Goal: Task Accomplishment & Management: Manage account settings

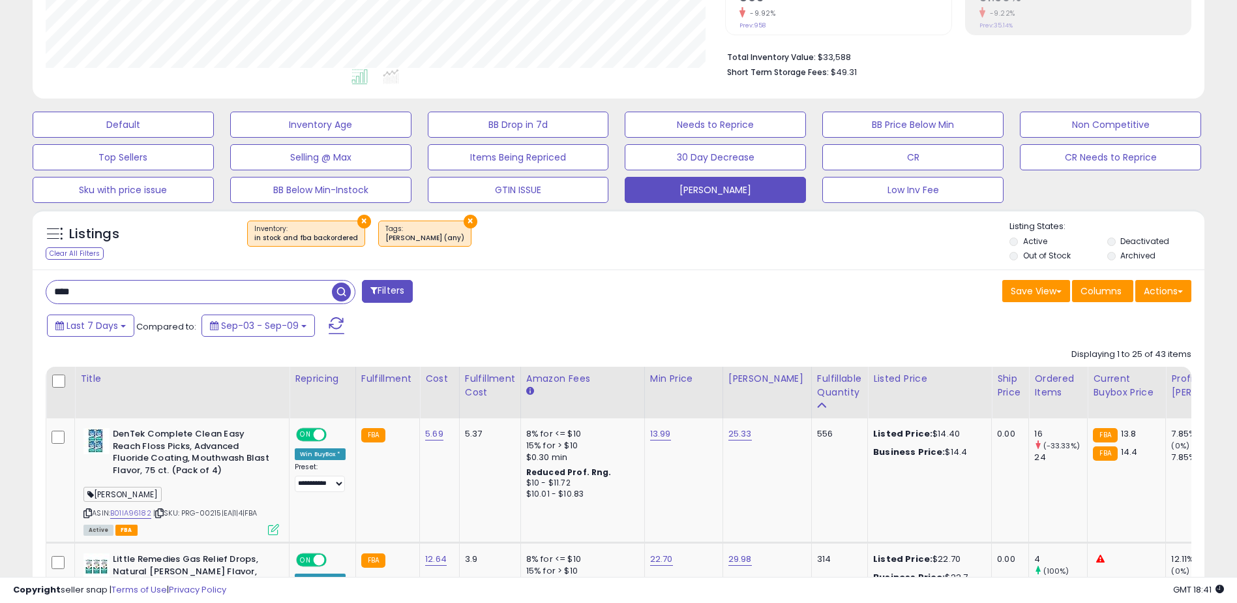
scroll to position [291, 0]
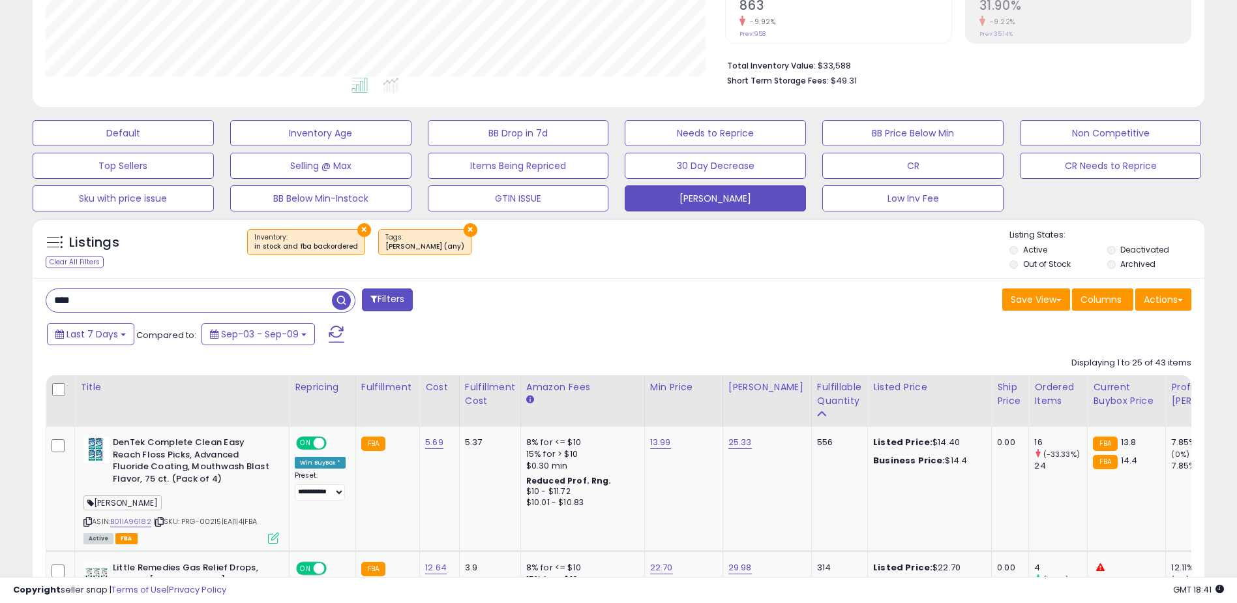
click at [104, 300] on input "****" at bounding box center [189, 300] width 286 height 23
type input "*"
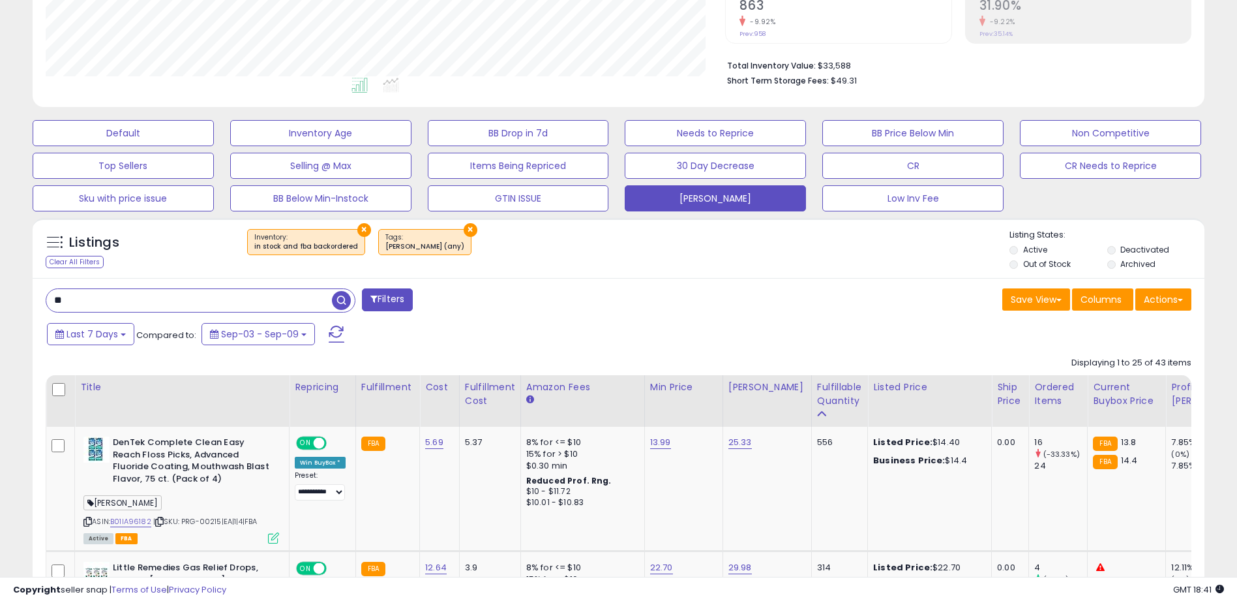
type input "*"
click at [824, 379] on th "Fulfillable Quantity" at bounding box center [839, 401] width 56 height 52
drag, startPoint x: 824, startPoint y: 379, endPoint x: 705, endPoint y: 295, distance: 145.1
click at [705, 295] on div "Save View Save As New View Update Current View Columns Actions Import Import Wa…" at bounding box center [910, 300] width 583 height 25
click at [824, 402] on div "Fulfillable Quantity" at bounding box center [839, 393] width 45 height 27
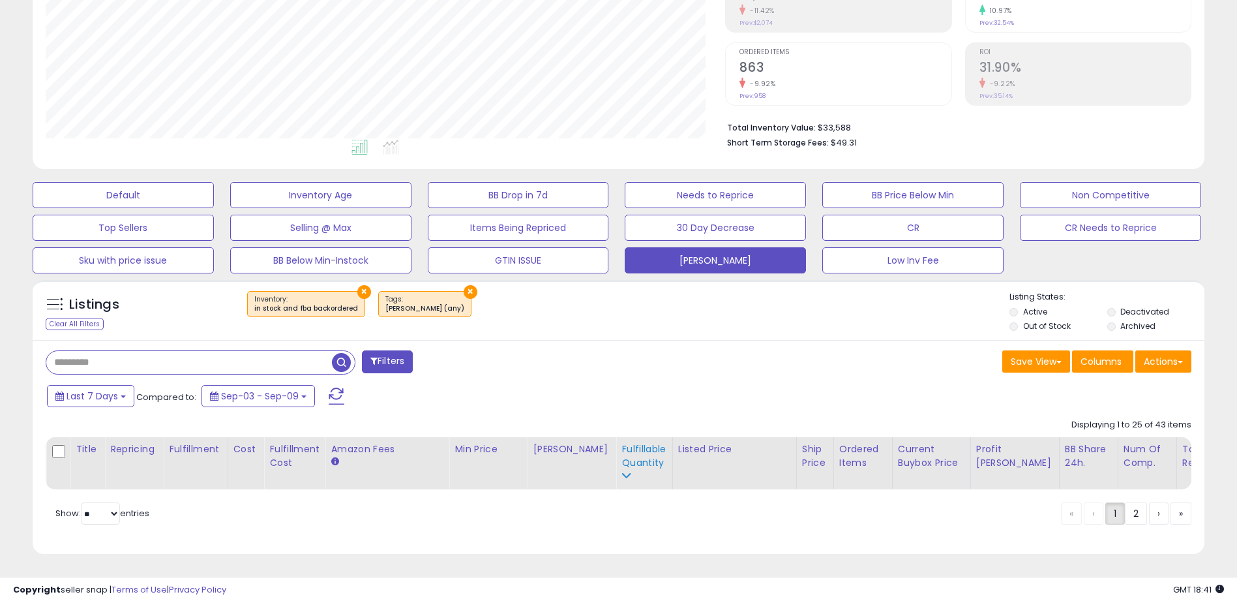
scroll to position [239, 0]
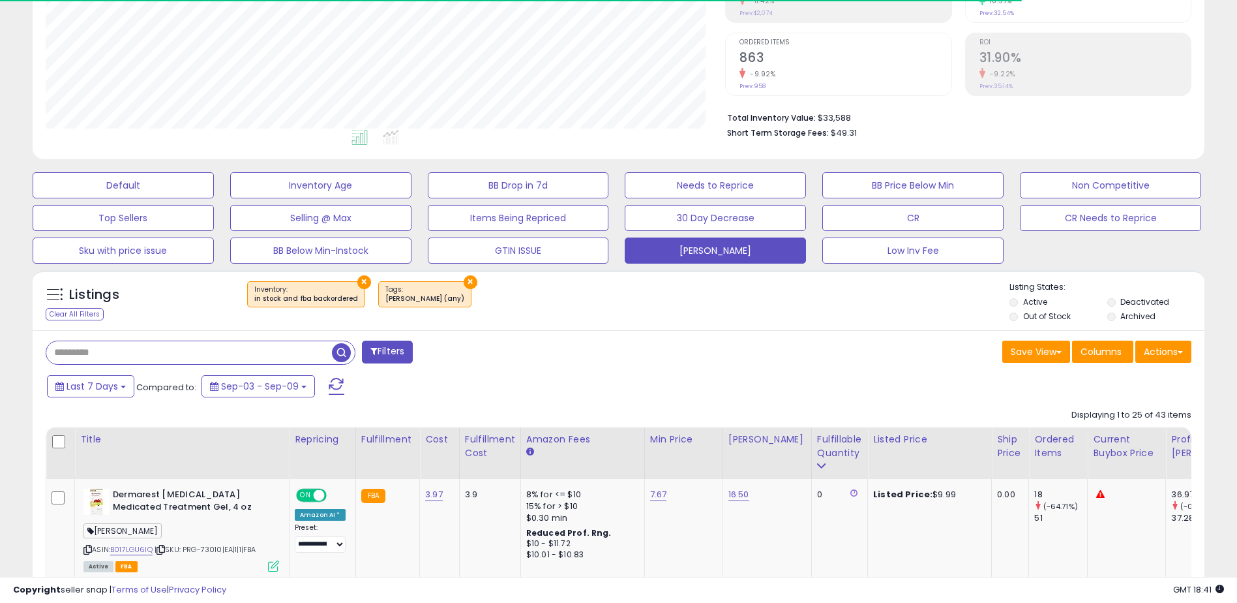
type input "****"
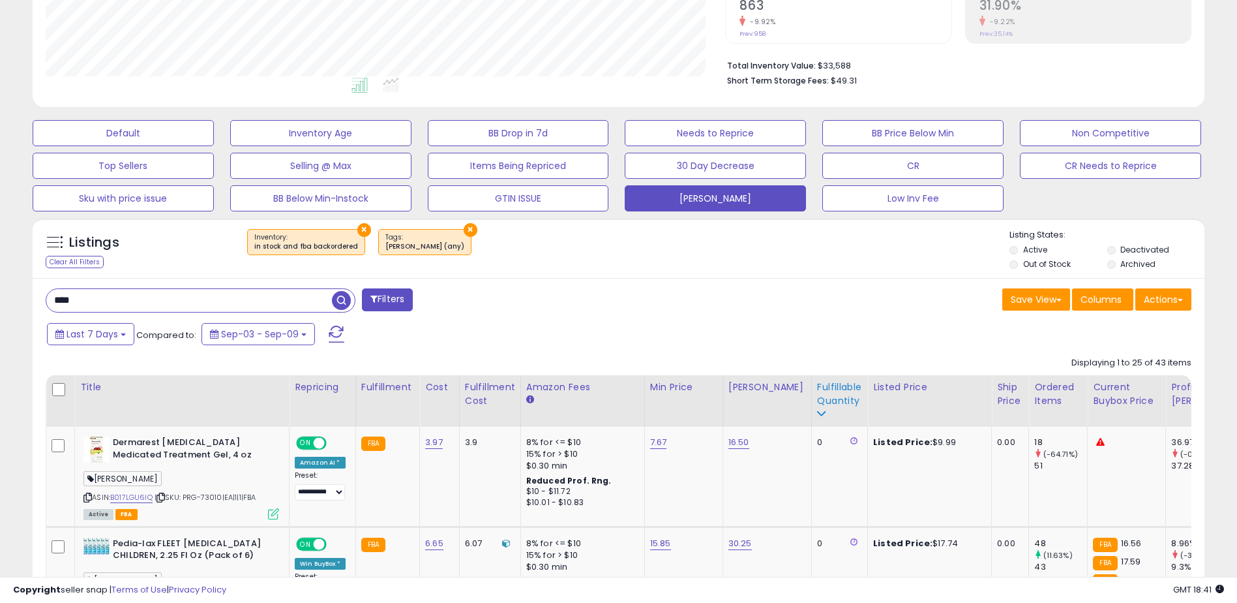
click at [817, 396] on div "Fulfillable Quantity" at bounding box center [839, 393] width 45 height 27
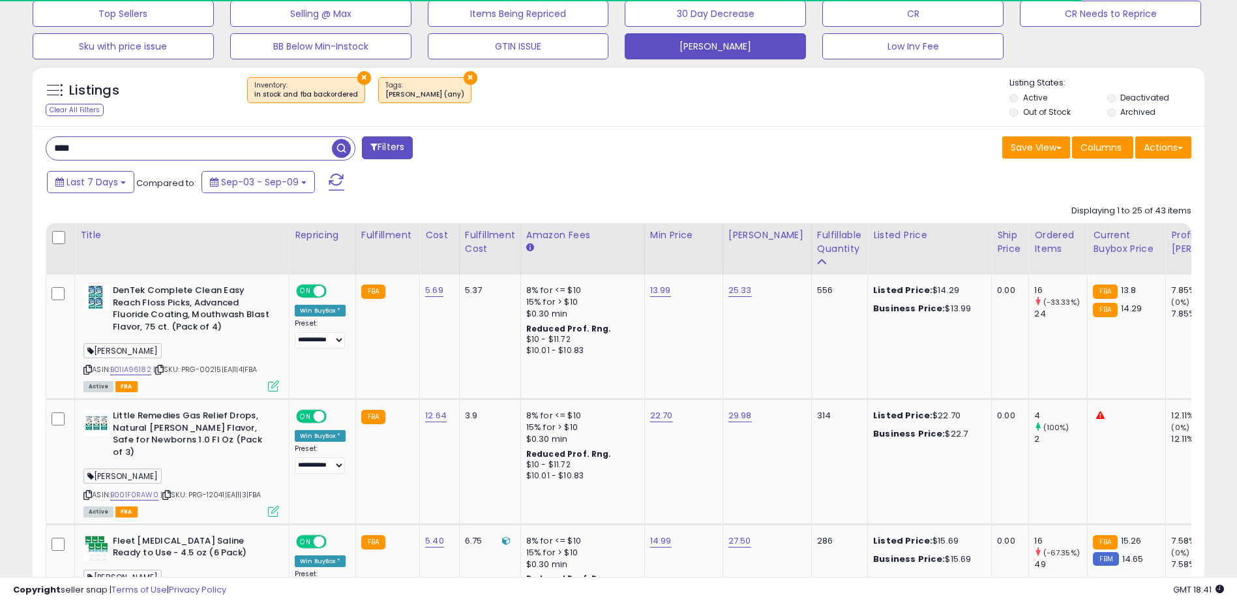
scroll to position [487, 0]
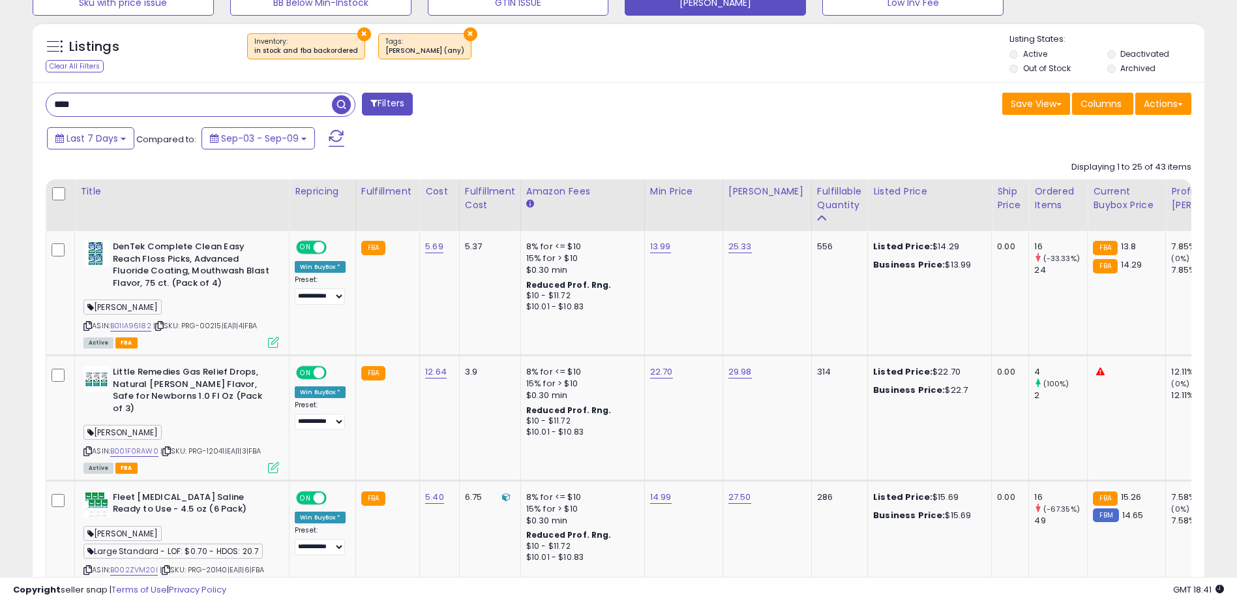
click at [189, 102] on input "****" at bounding box center [189, 104] width 286 height 23
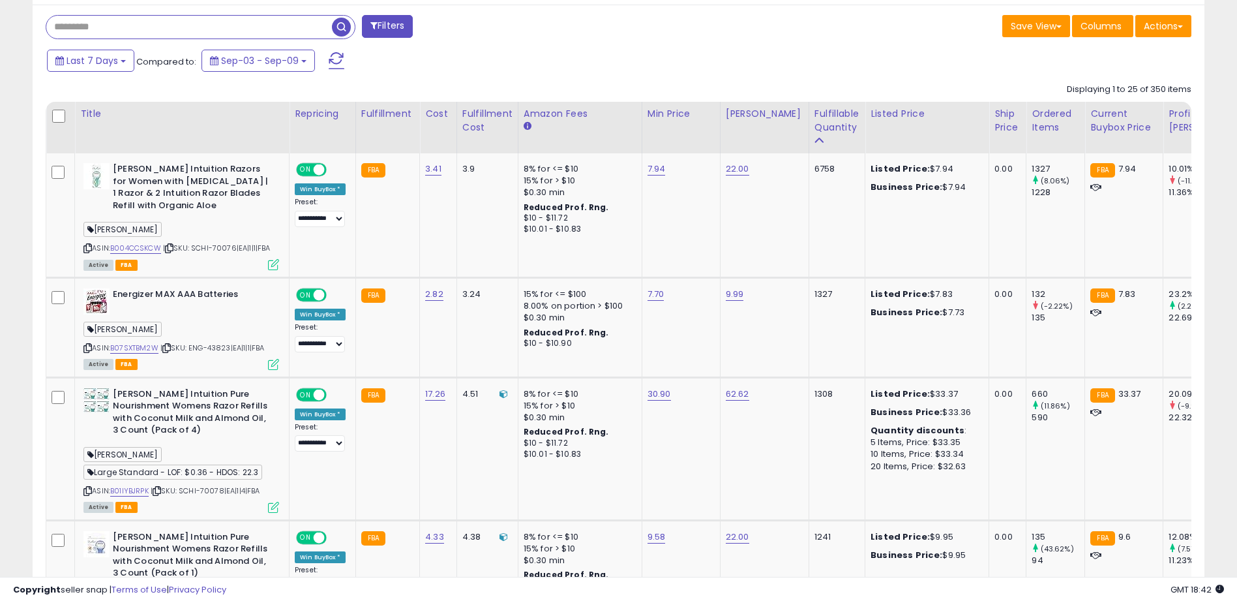
scroll to position [565, 0]
click at [151, 348] on link "B07SXTBM2W" at bounding box center [134, 347] width 48 height 11
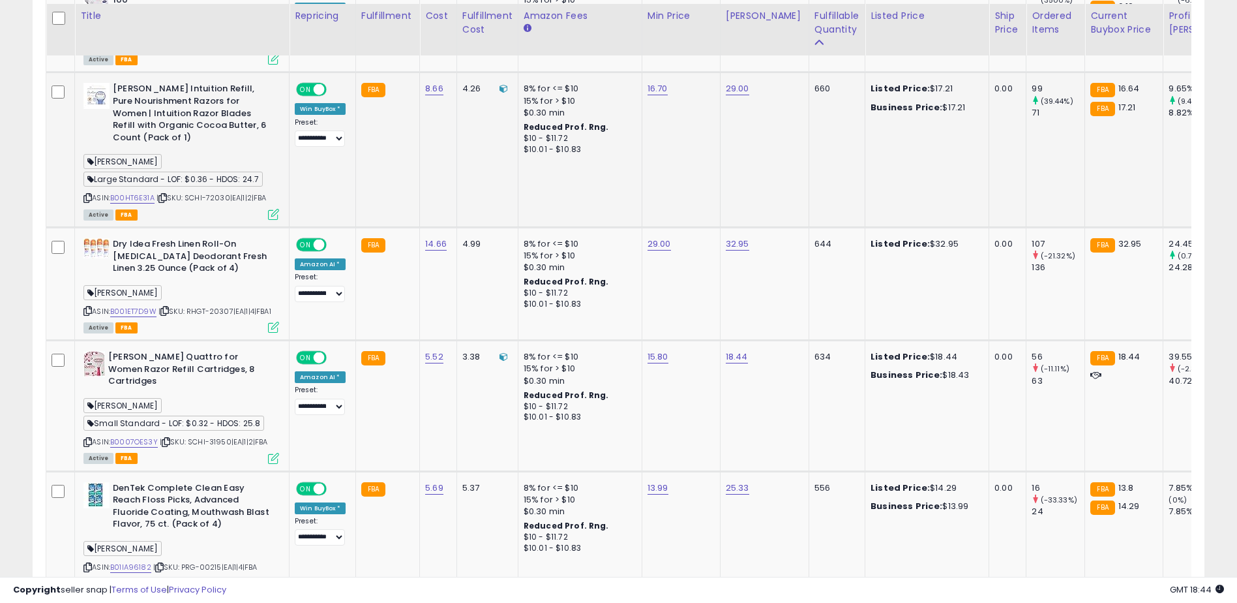
scroll to position [2522, 0]
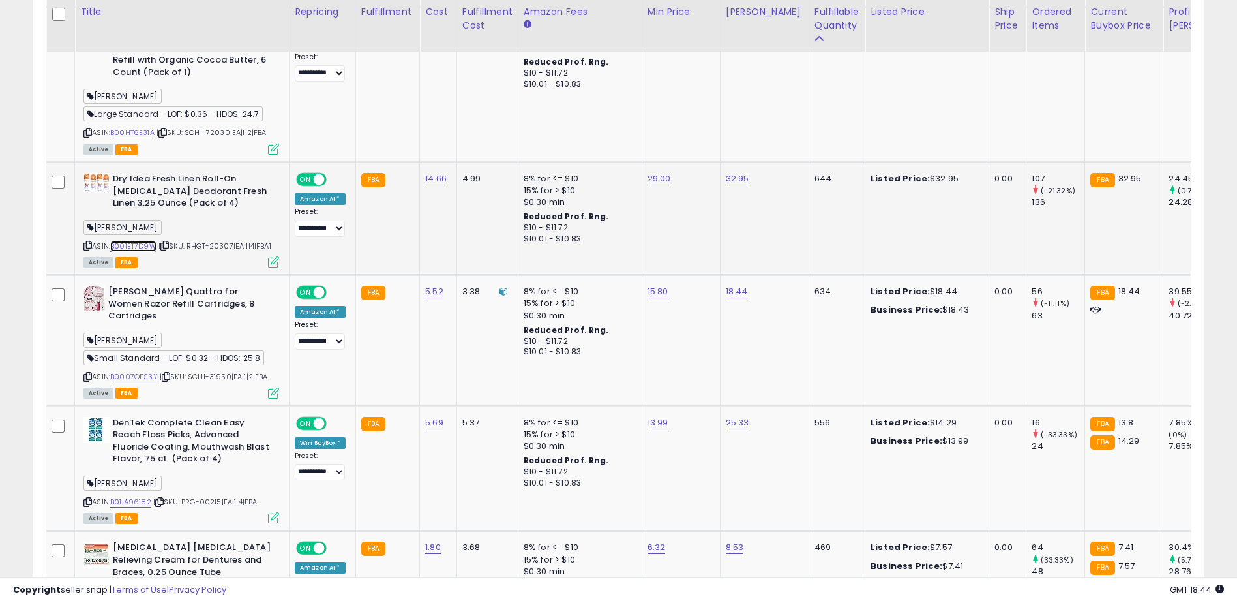
click at [145, 241] on link "B001ET7D9W" at bounding box center [133, 246] width 46 height 11
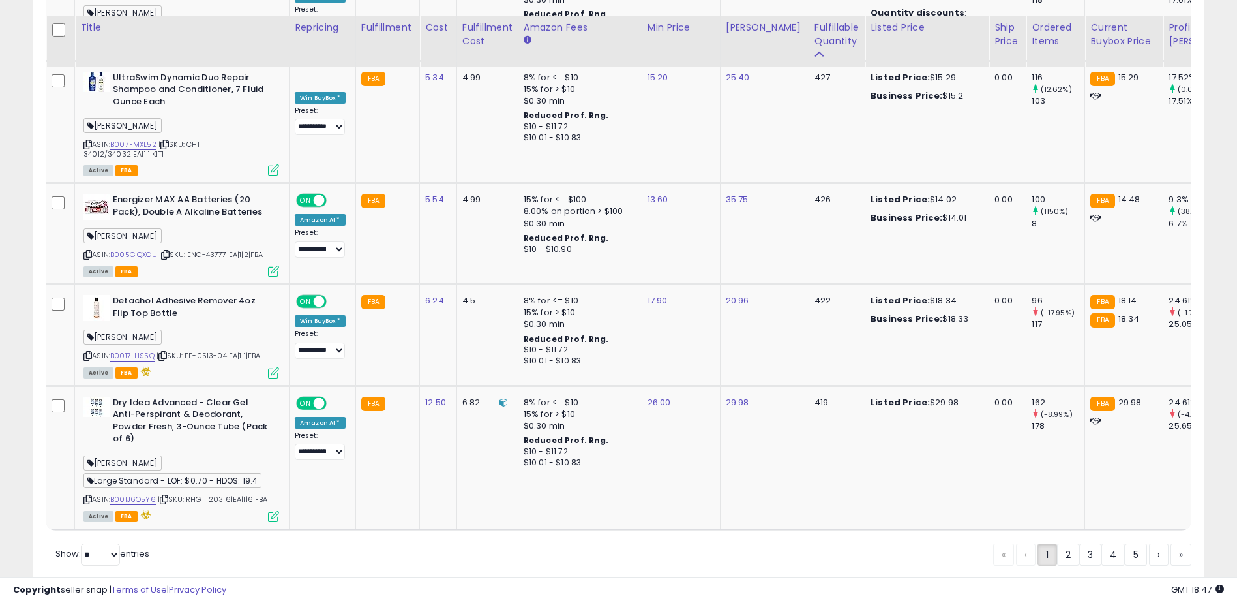
scroll to position [3232, 0]
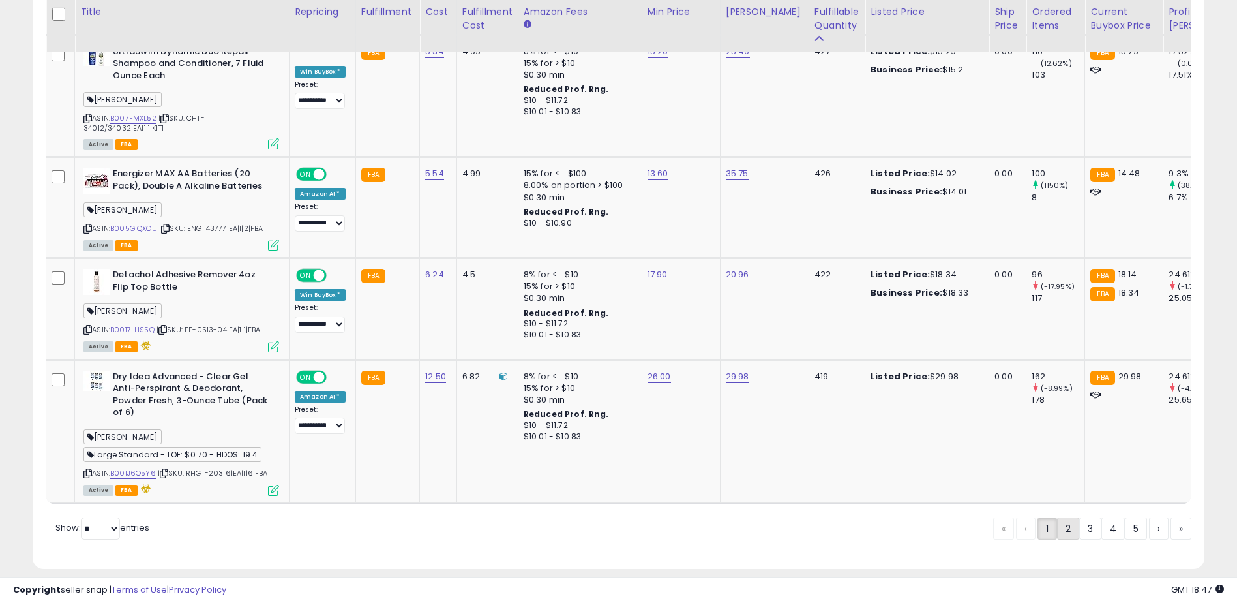
click at [1066, 519] on link "2" at bounding box center [1068, 528] width 22 height 22
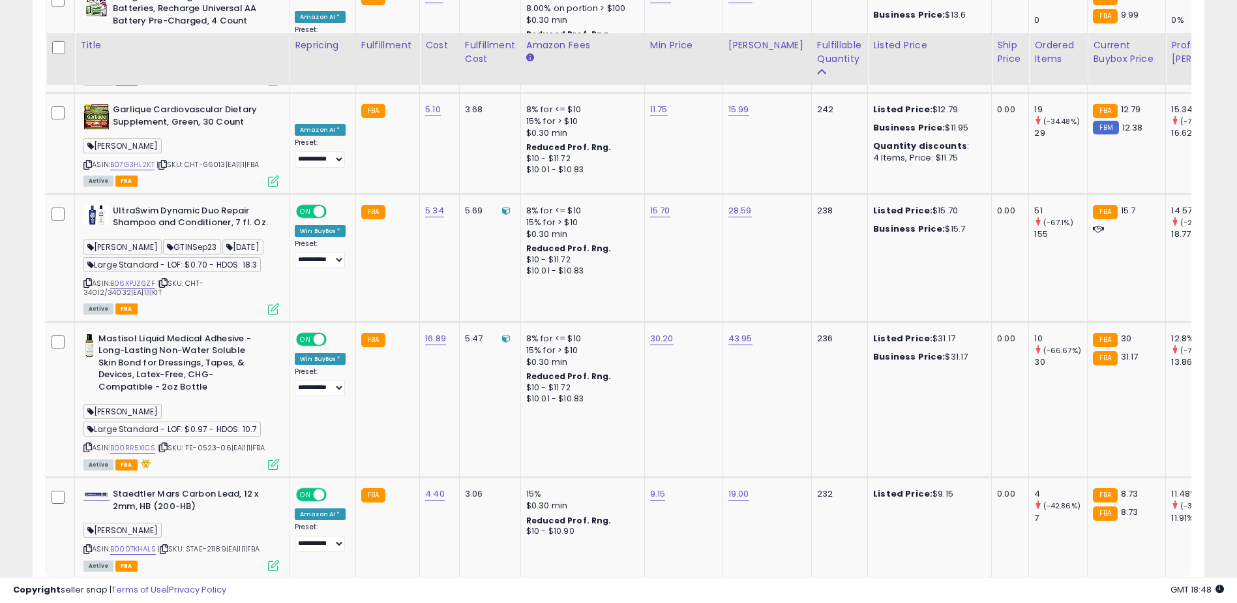
scroll to position [3270, 0]
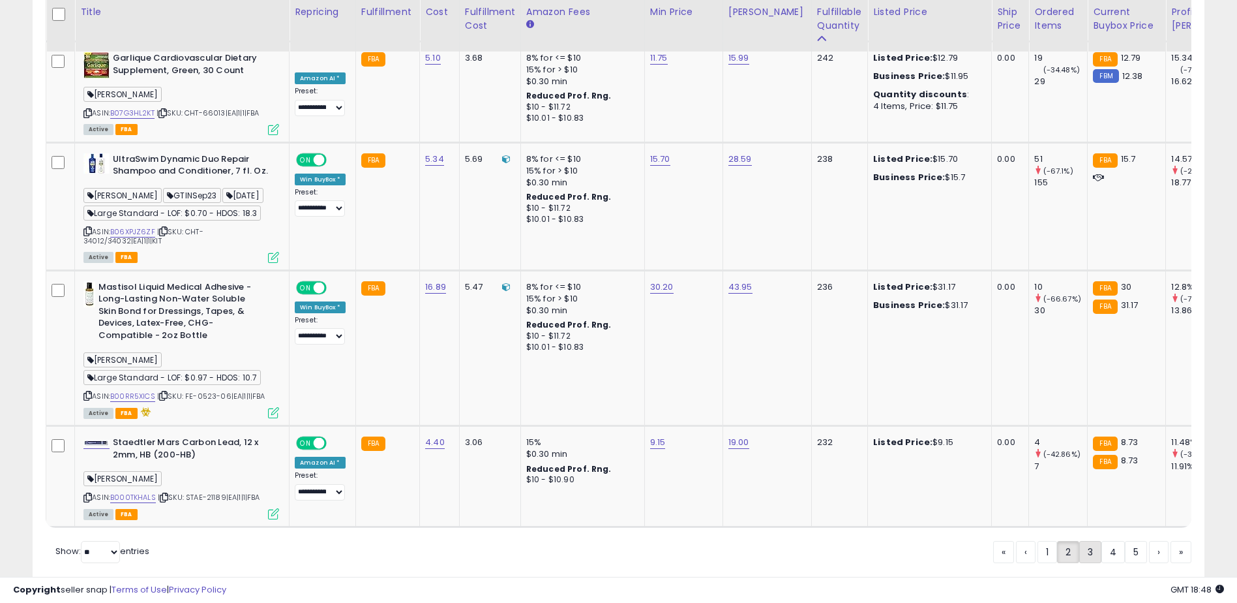
click at [1085, 541] on link "3" at bounding box center [1090, 552] width 22 height 22
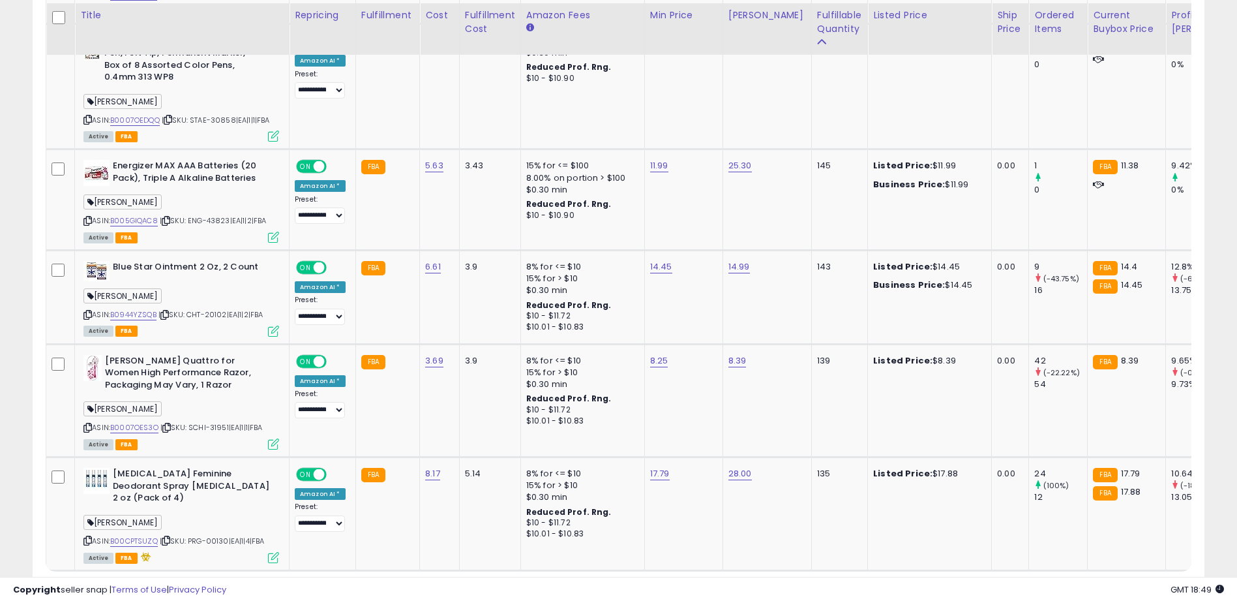
scroll to position [3311, 0]
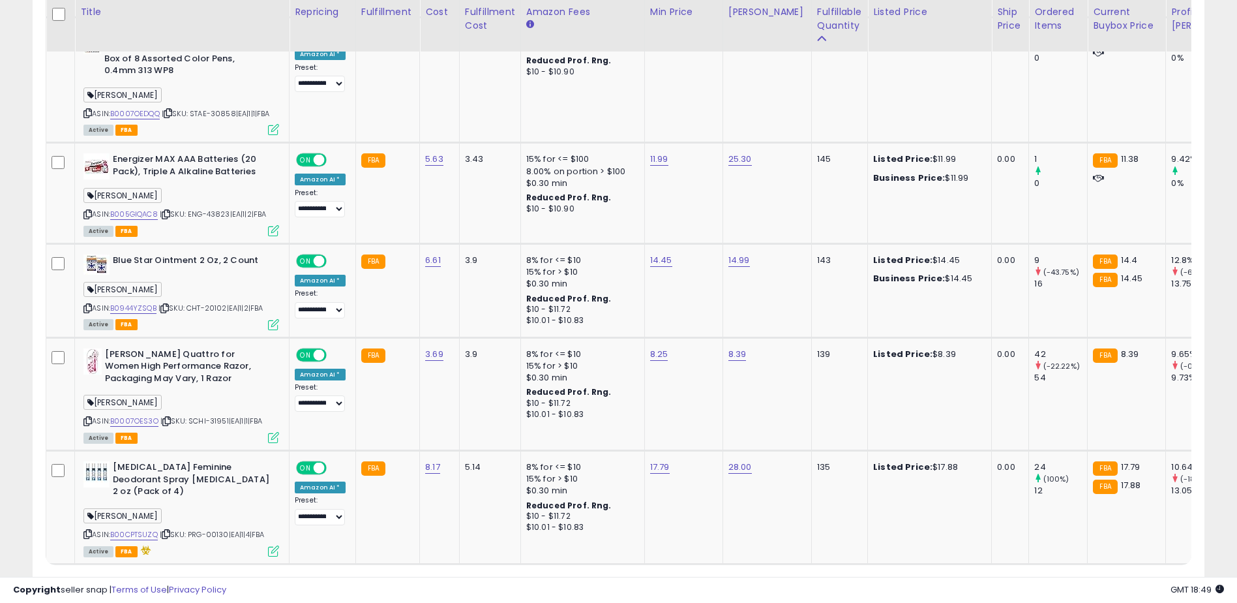
click at [1119, 578] on link "4" at bounding box center [1113, 589] width 23 height 22
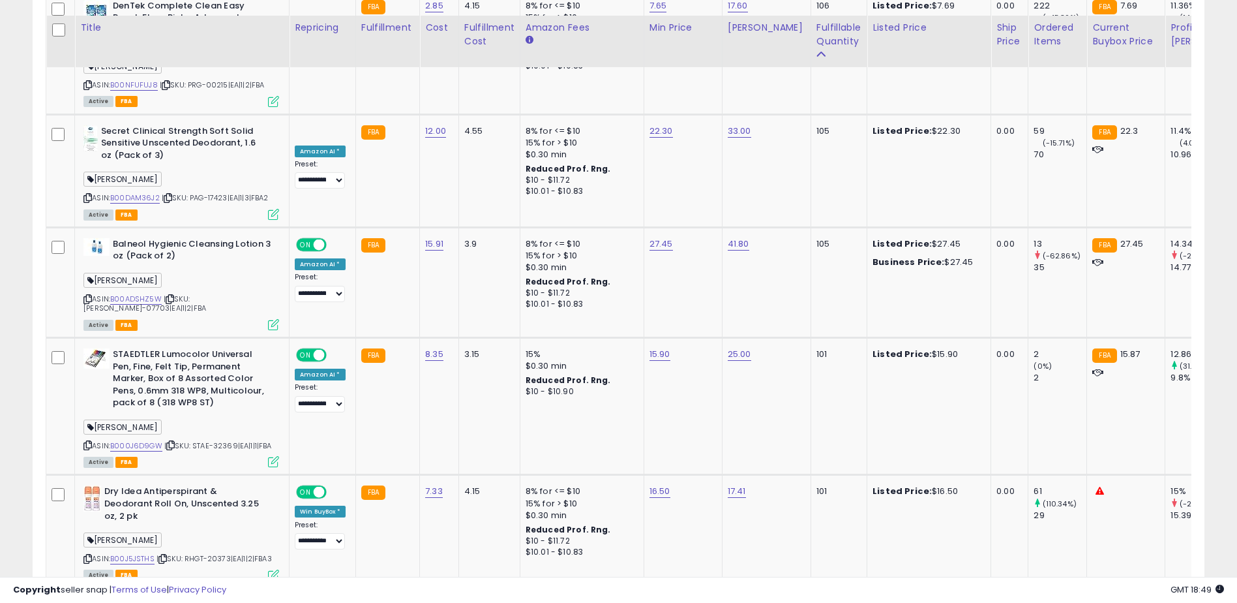
scroll to position [3033, 0]
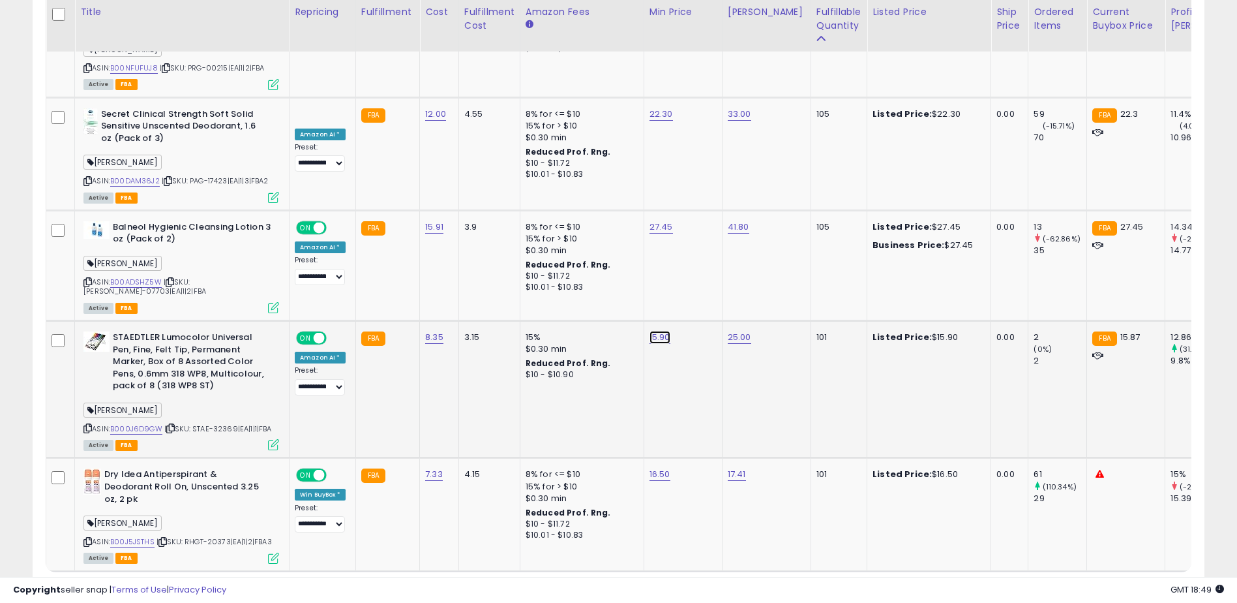
click at [665, 331] on link "15.90" at bounding box center [660, 337] width 21 height 13
drag, startPoint x: 586, startPoint y: 221, endPoint x: 594, endPoint y: 221, distance: 8.5
click at [594, 221] on input "*****" at bounding box center [620, 213] width 116 height 22
type input "*****"
click button "submit" at bounding box center [694, 212] width 22 height 20
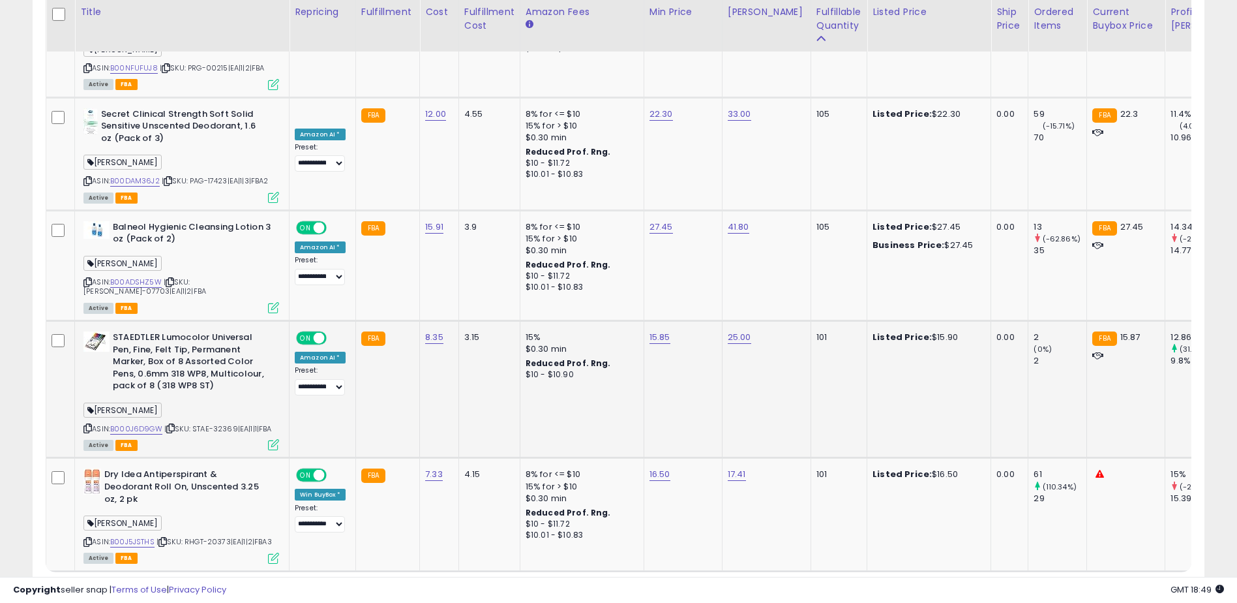
click at [1117, 585] on link "5" at bounding box center [1113, 596] width 22 height 22
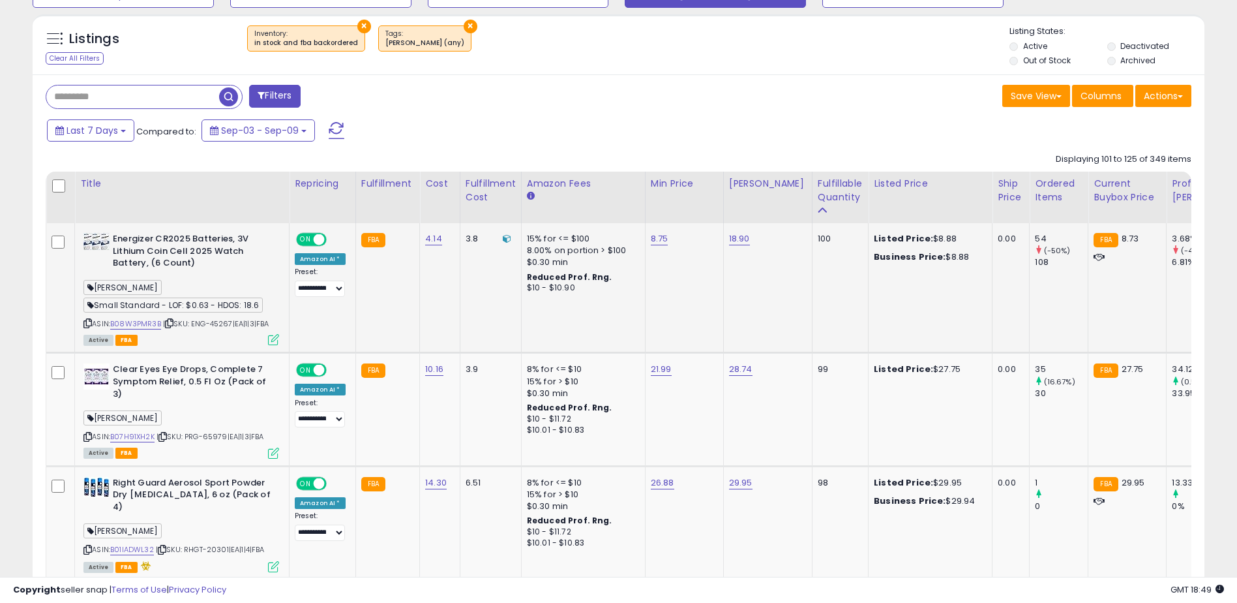
scroll to position [500, 0]
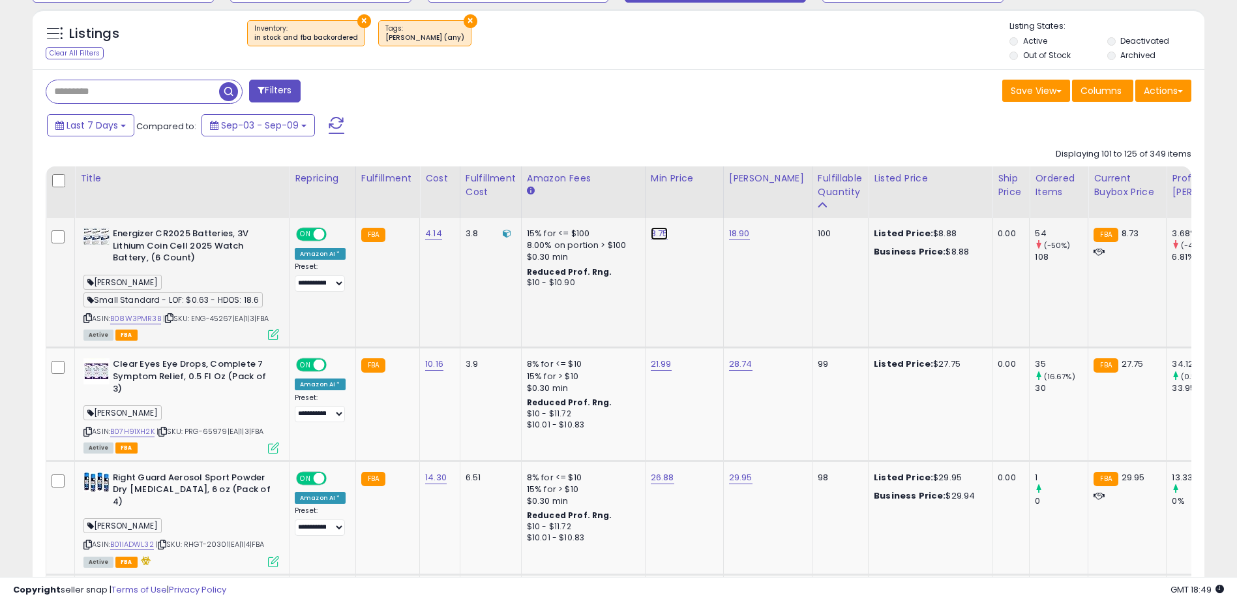
click at [656, 229] on link "8.75" at bounding box center [660, 233] width 18 height 13
type input "***"
click button "submit" at bounding box center [693, 200] width 22 height 20
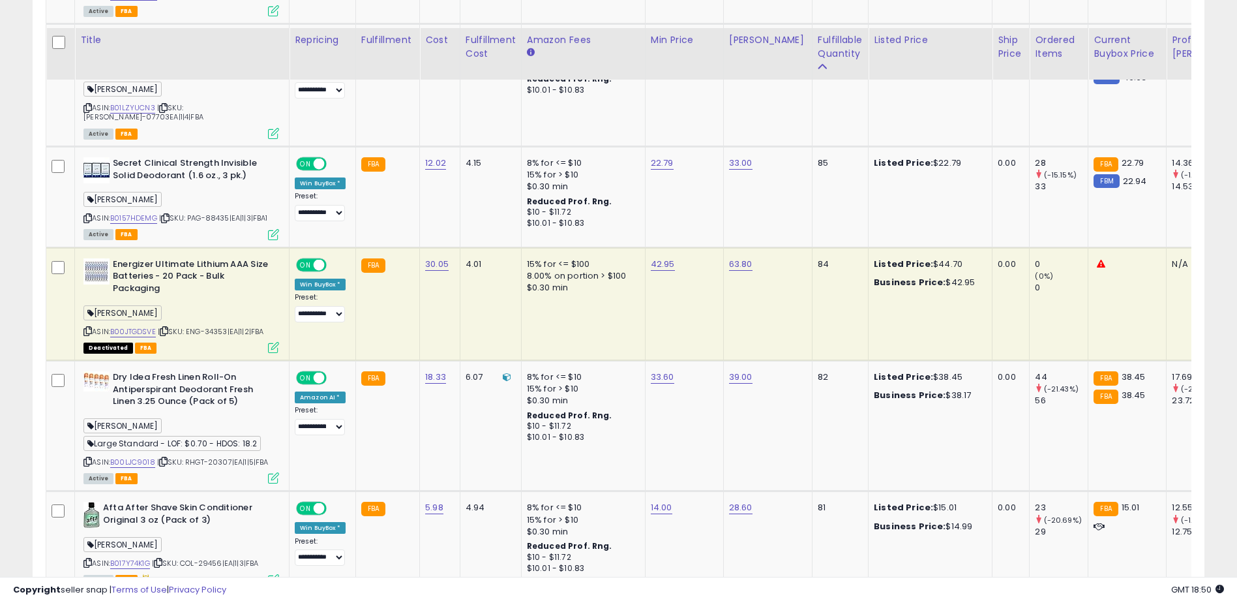
scroll to position [3043, 0]
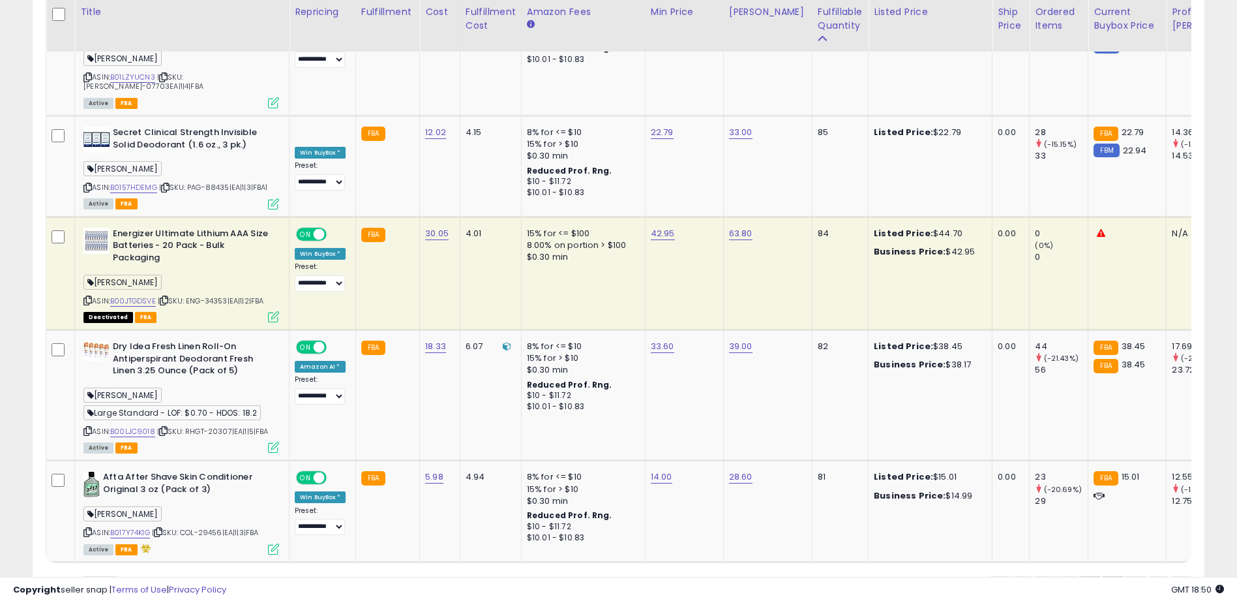
click at [1111, 576] on link "6" at bounding box center [1113, 587] width 23 height 22
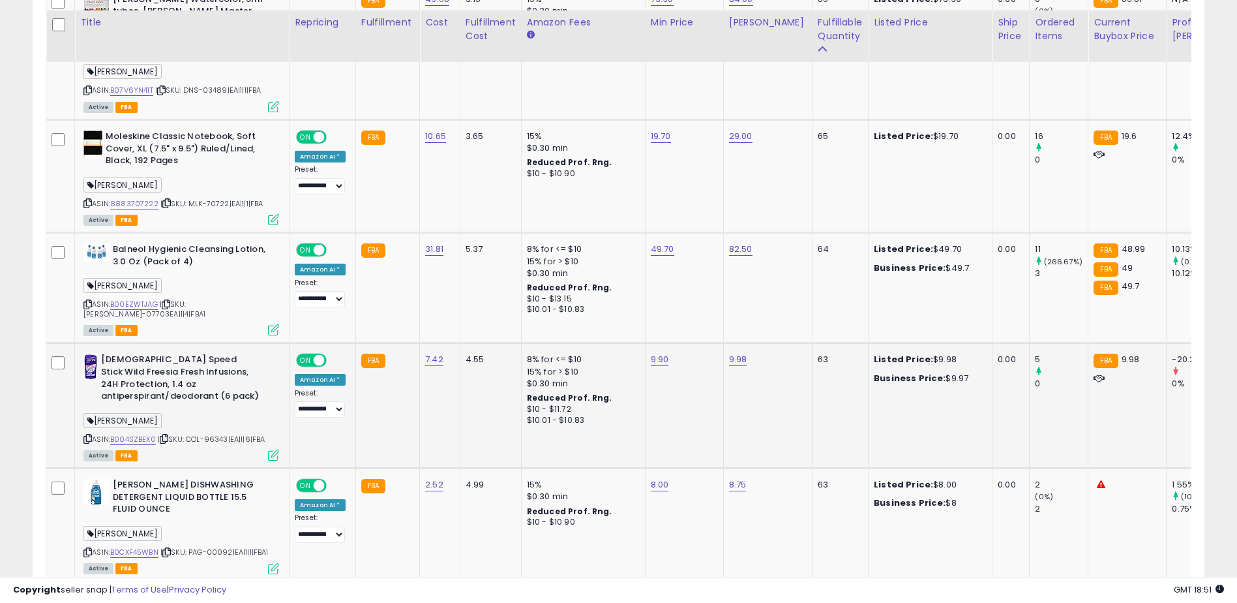
scroll to position [3088, 0]
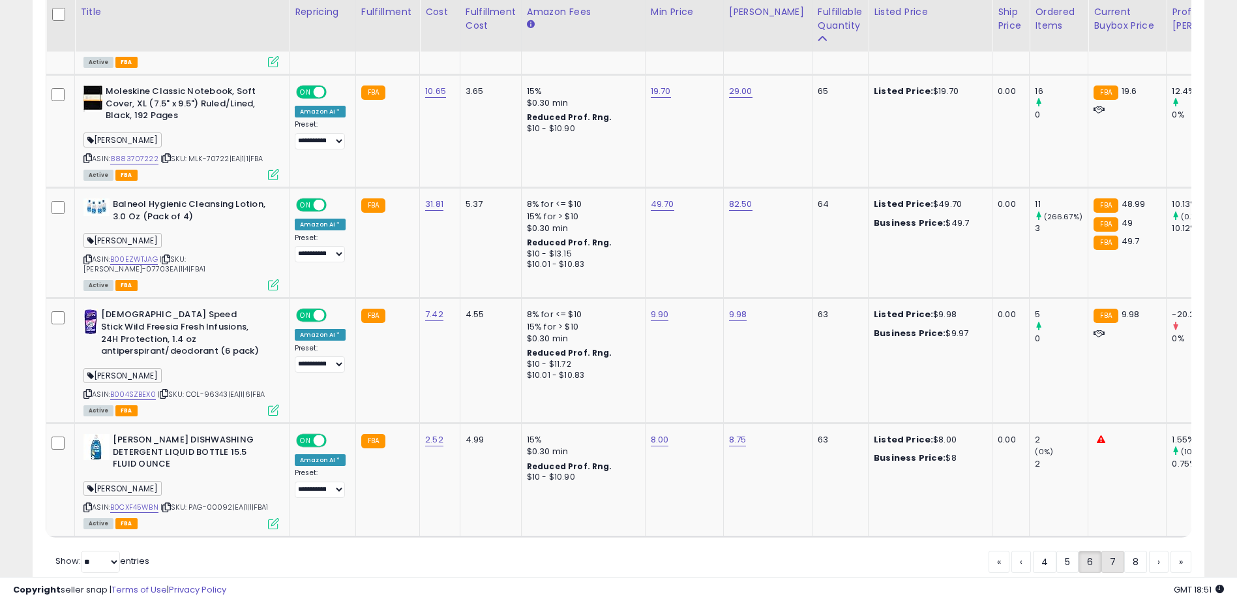
click at [1113, 551] on link "7" at bounding box center [1113, 562] width 23 height 22
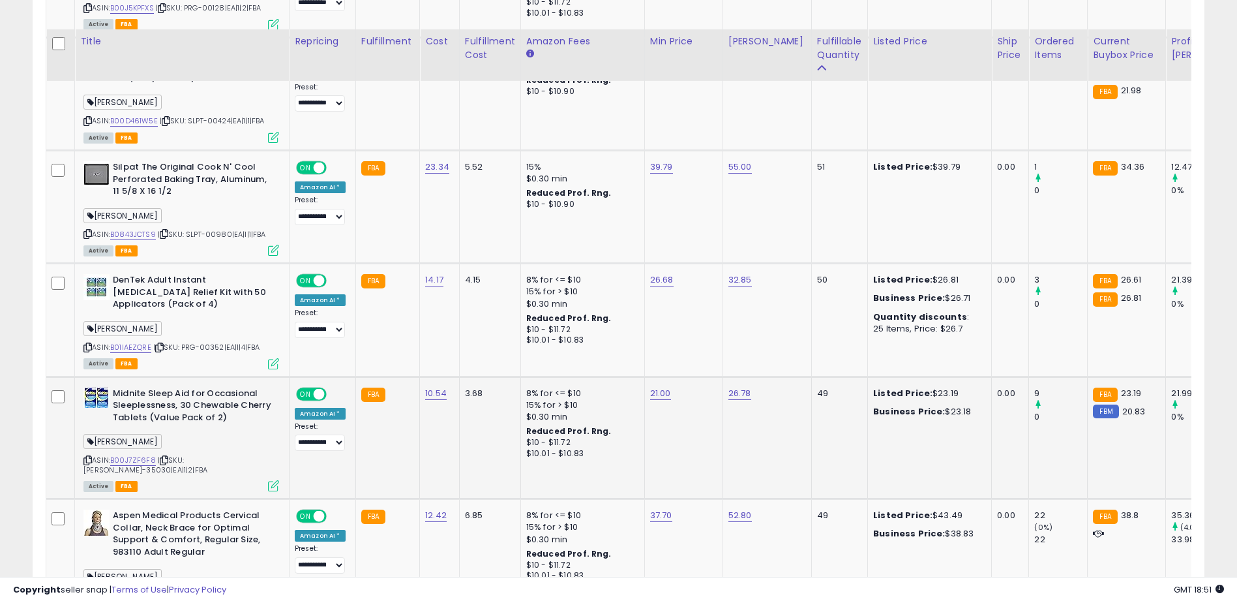
scroll to position [2783, 0]
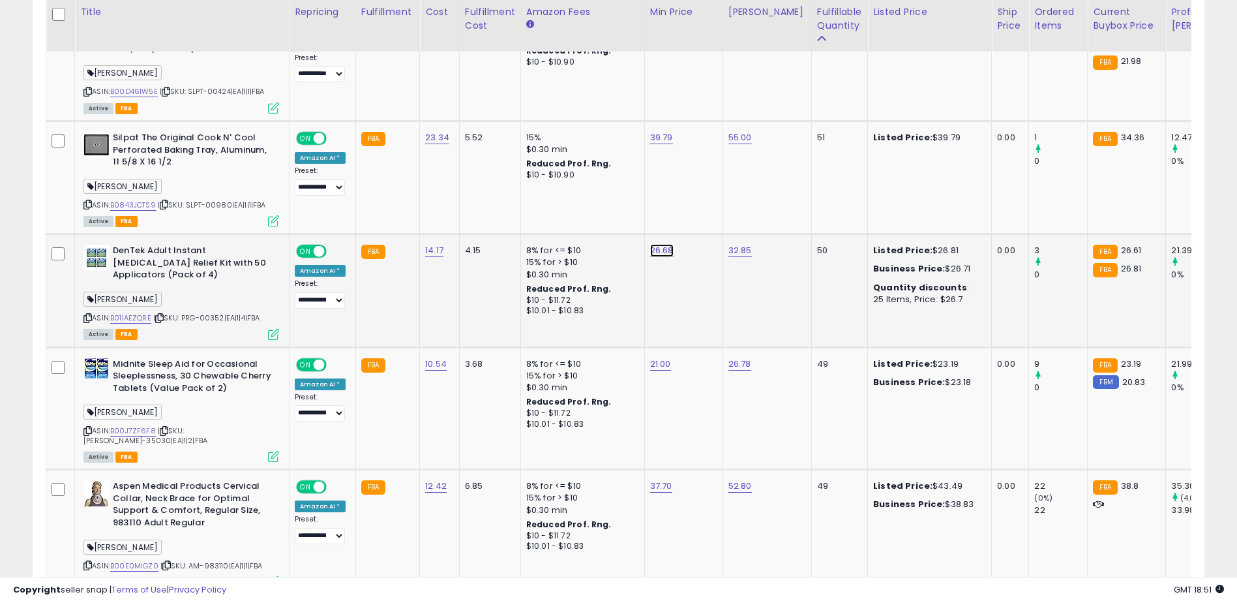
click at [650, 244] on link "26.68" at bounding box center [661, 250] width 23 height 13
type input "****"
click button "submit" at bounding box center [695, 172] width 22 height 20
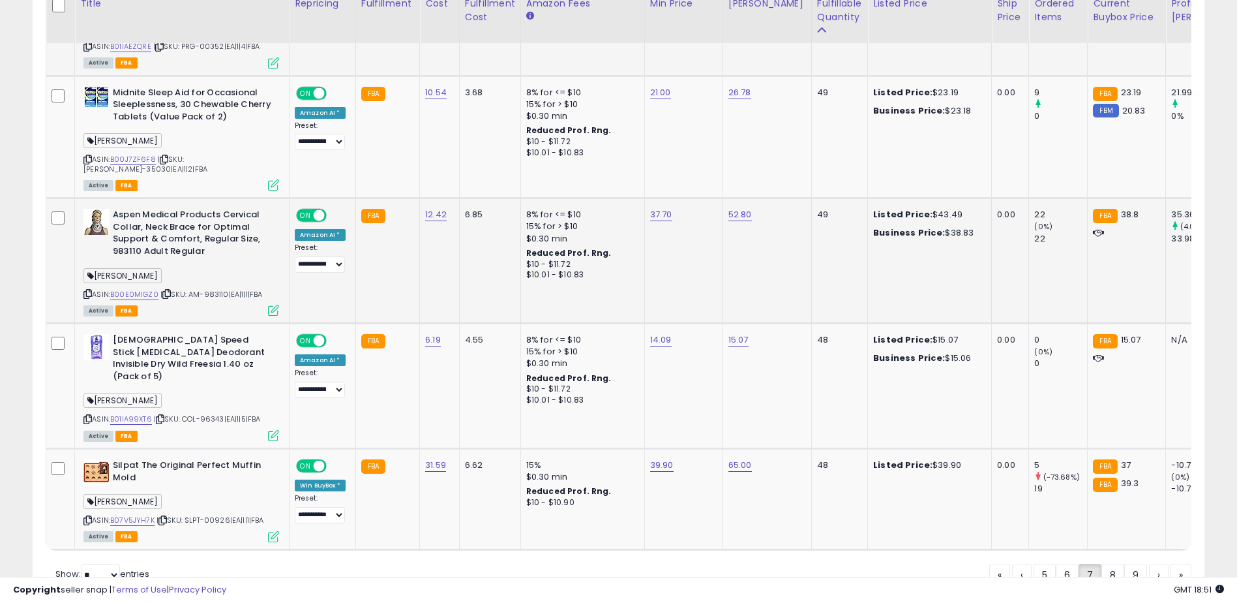
scroll to position [3058, 0]
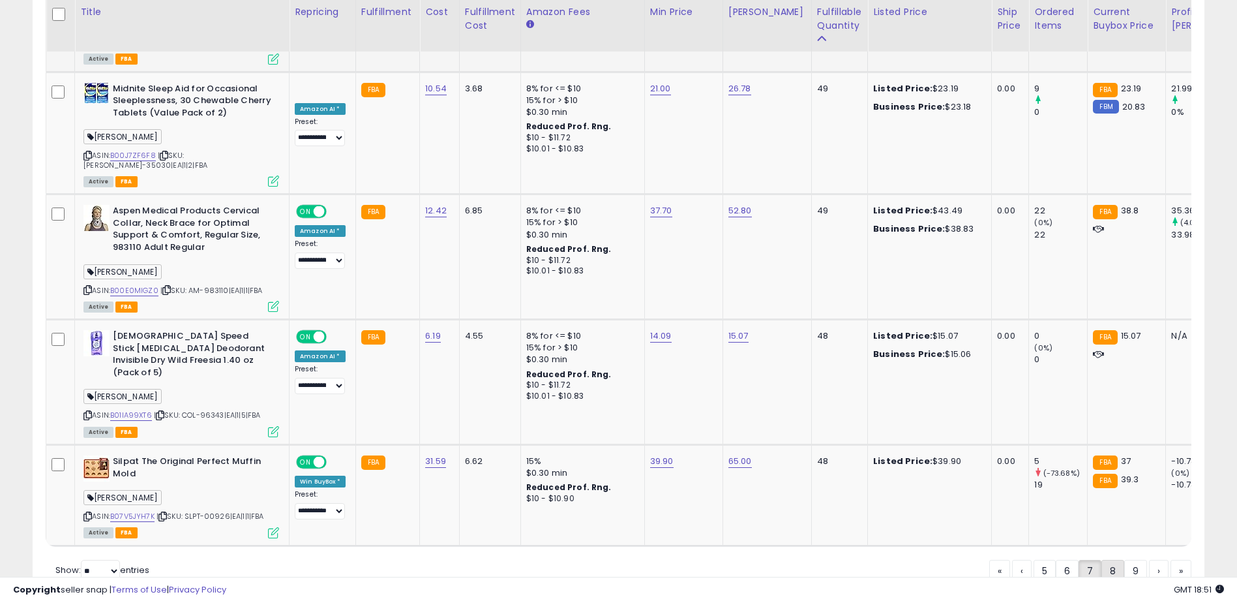
click at [1110, 560] on link "8" at bounding box center [1113, 571] width 23 height 22
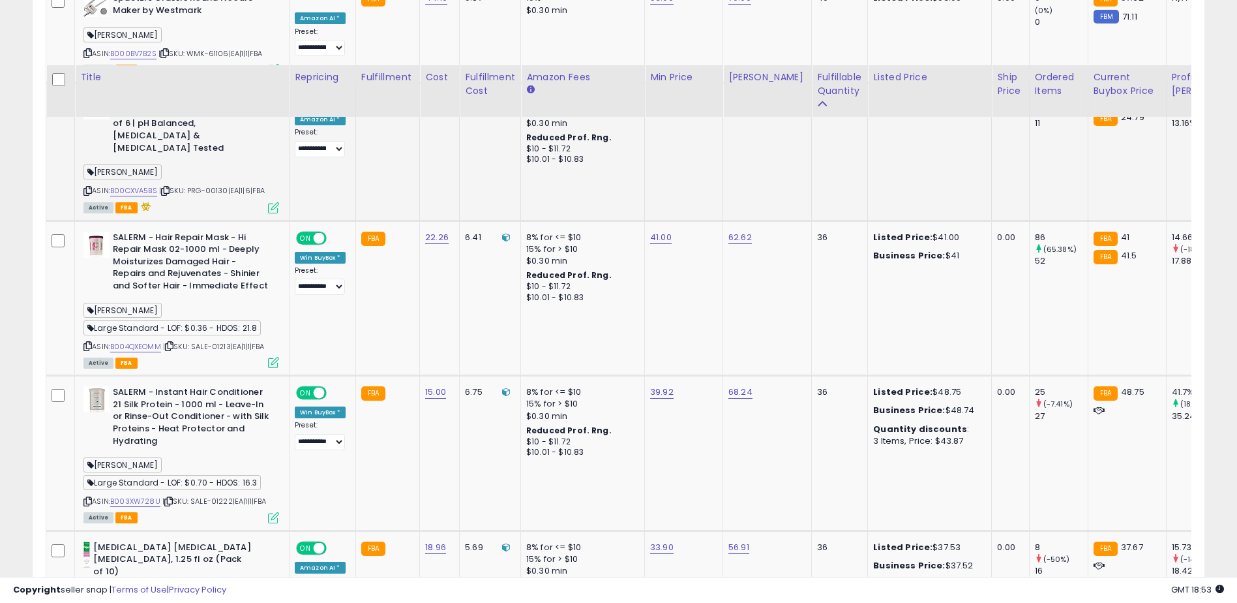
scroll to position [3289, 0]
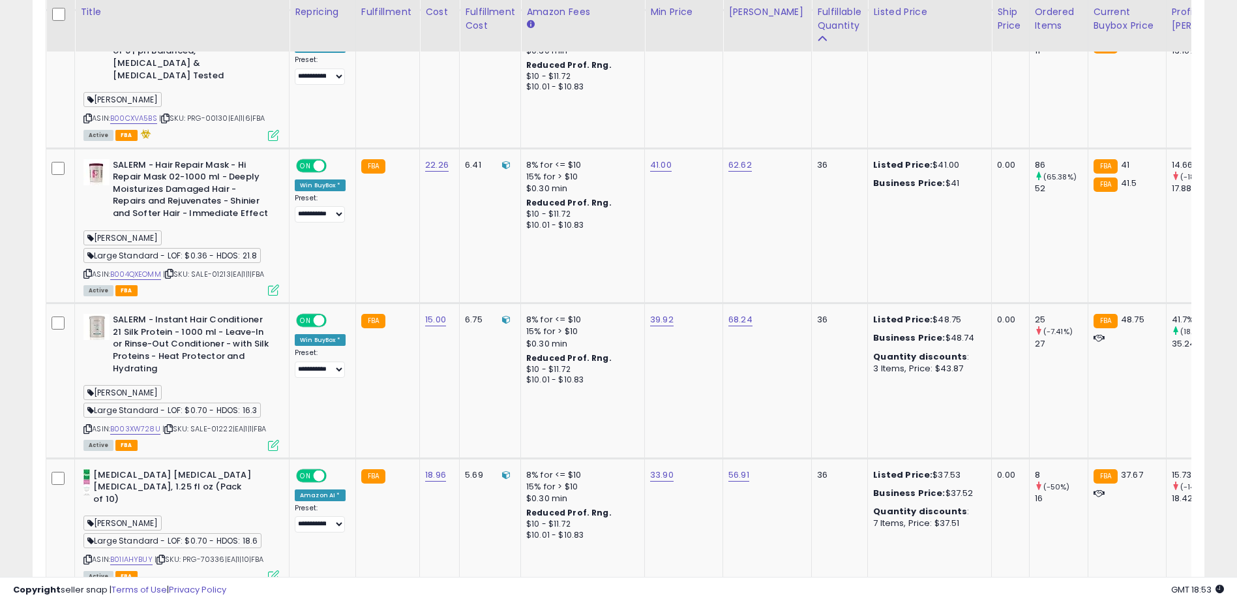
click at [1104, 602] on link "9" at bounding box center [1110, 614] width 23 height 22
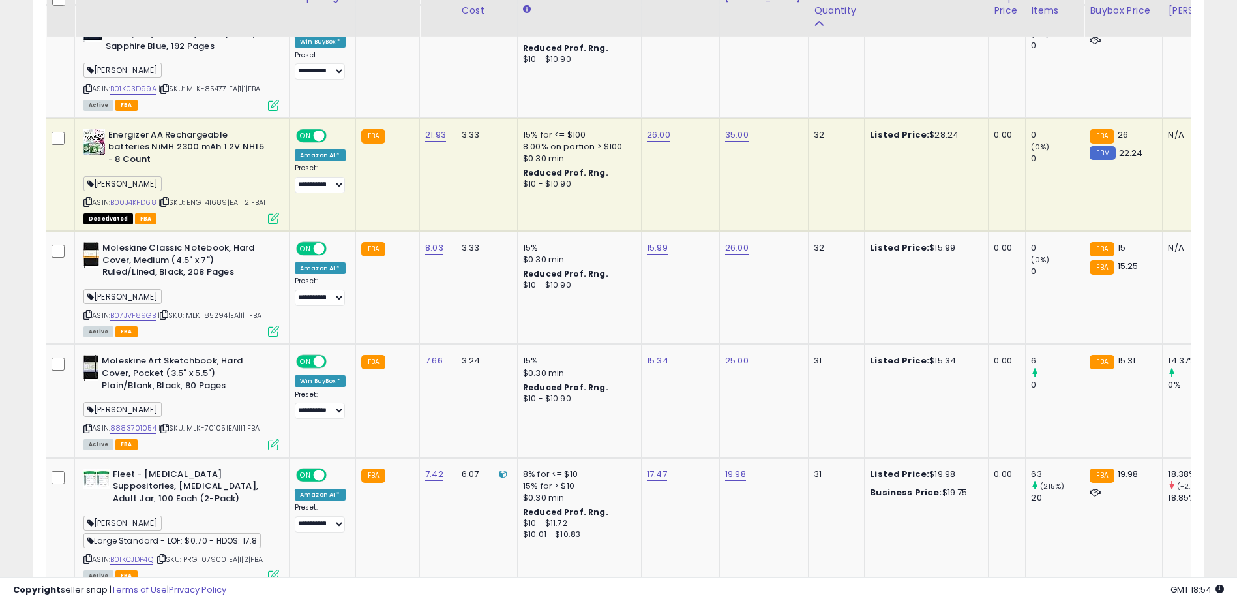
scroll to position [2196, 0]
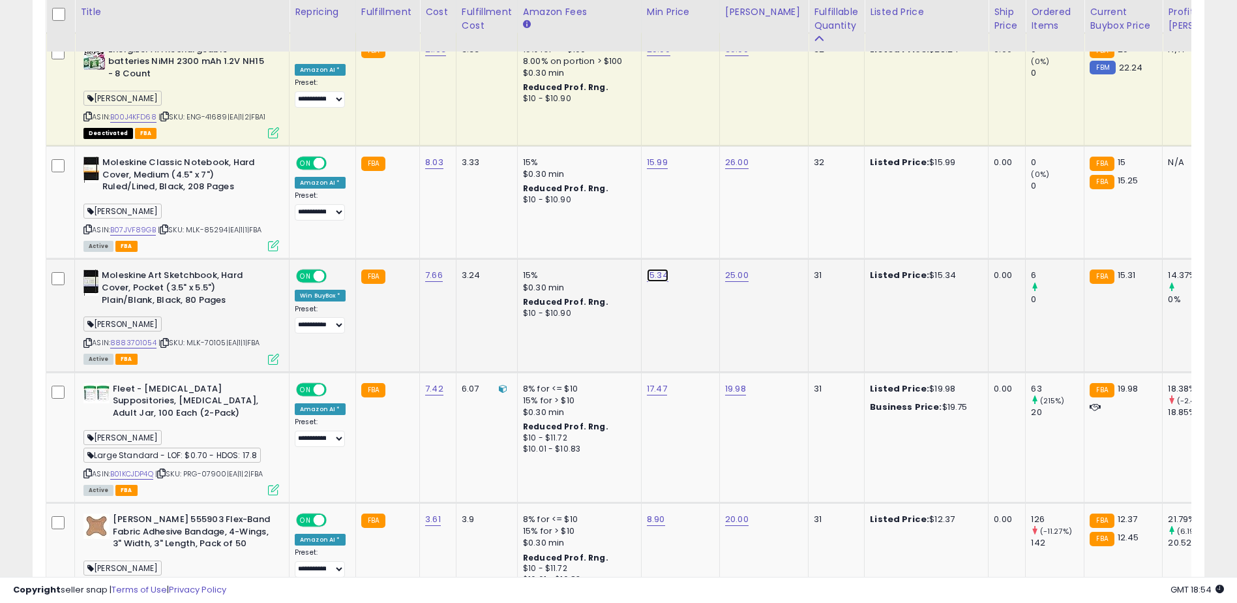
click at [657, 269] on link "15.34" at bounding box center [658, 275] width 22 height 13
type input "****"
click button "submit" at bounding box center [692, 230] width 22 height 20
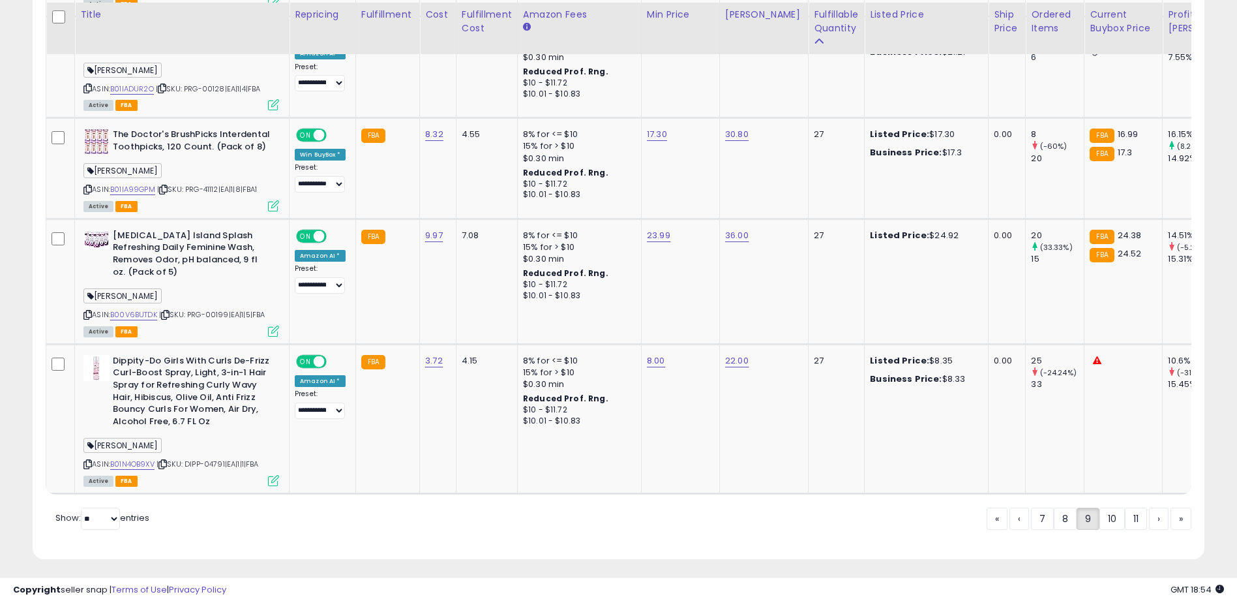
scroll to position [3136, 0]
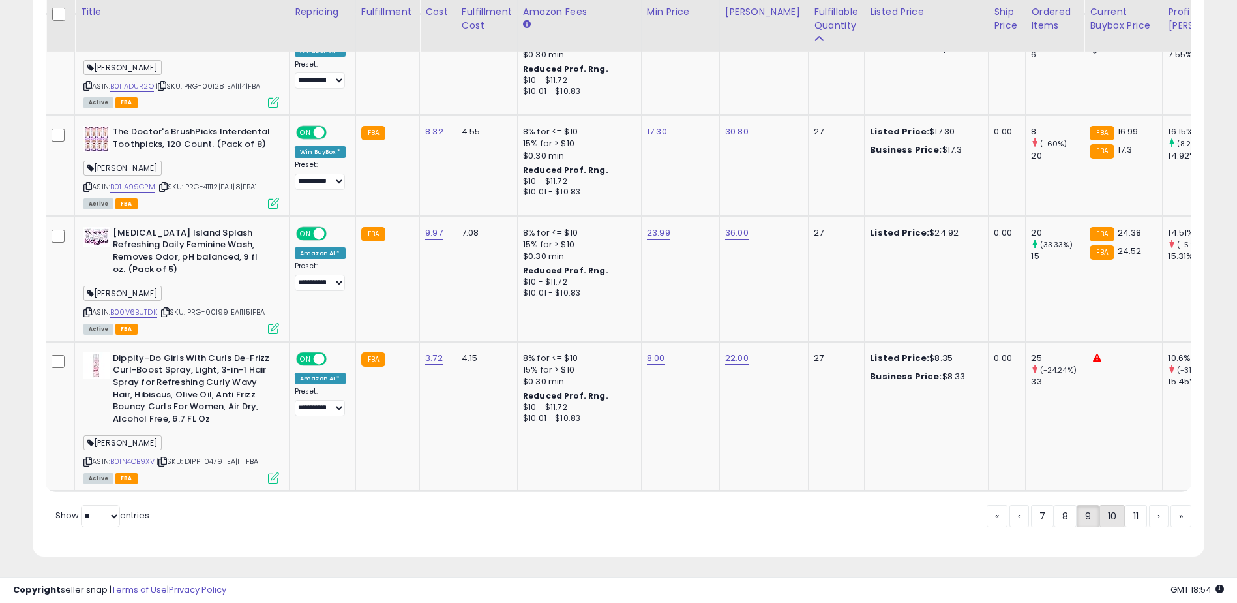
click at [1103, 517] on link "10" at bounding box center [1112, 516] width 25 height 22
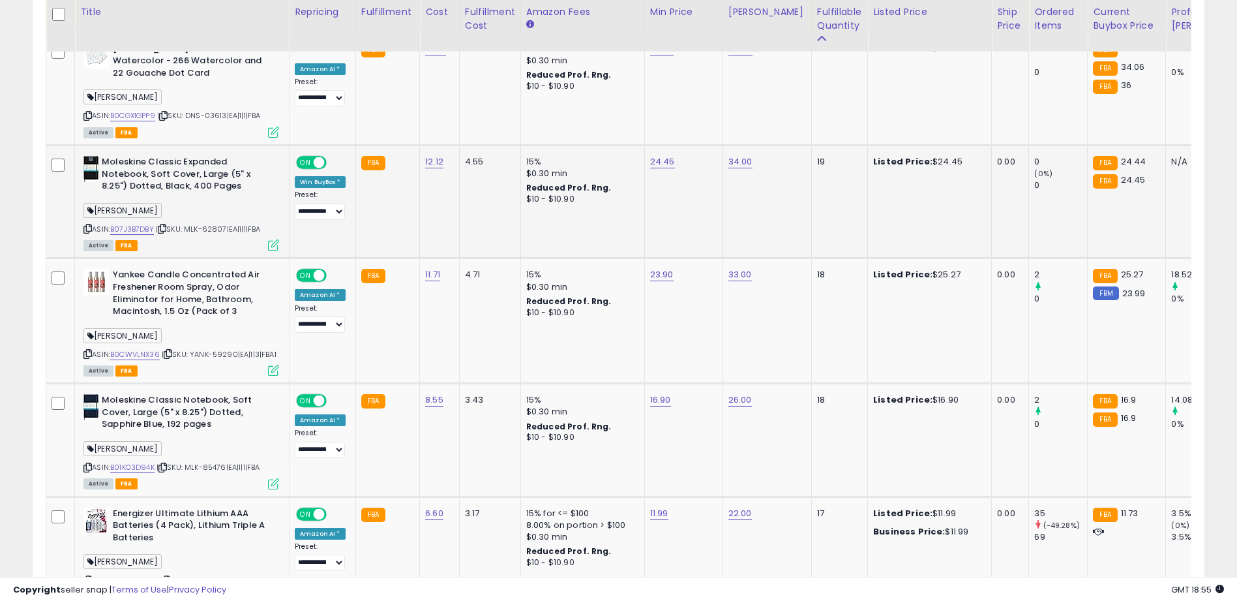
scroll to position [2326, 0]
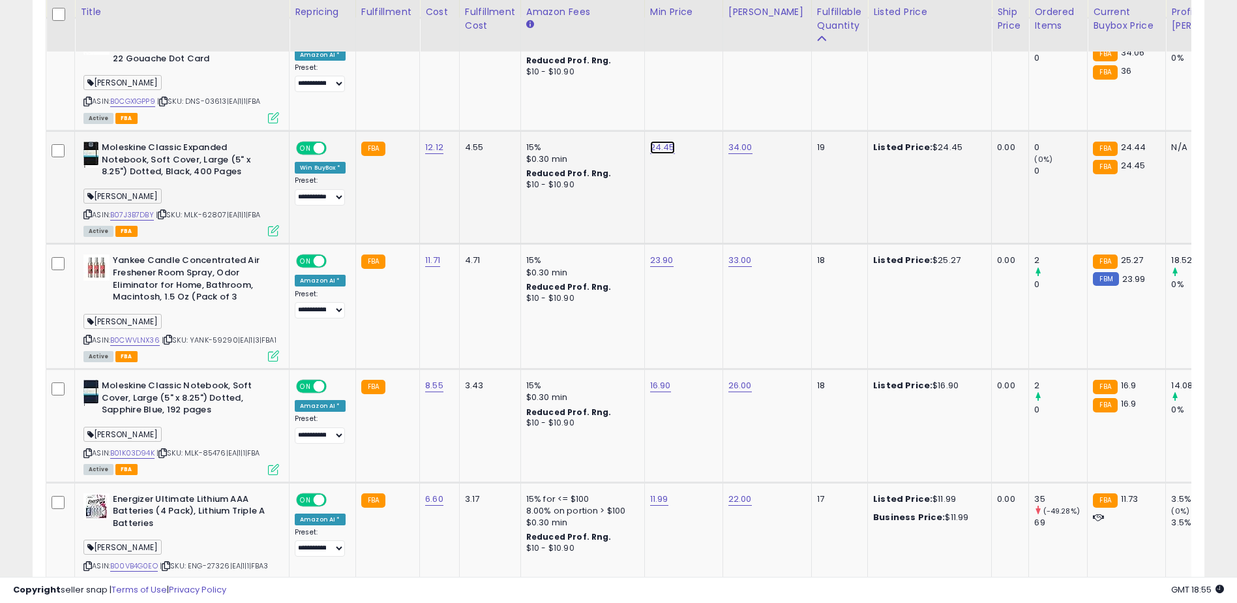
click at [659, 141] on link "24.45" at bounding box center [662, 147] width 25 height 13
type input "****"
click button "submit" at bounding box center [695, 79] width 22 height 20
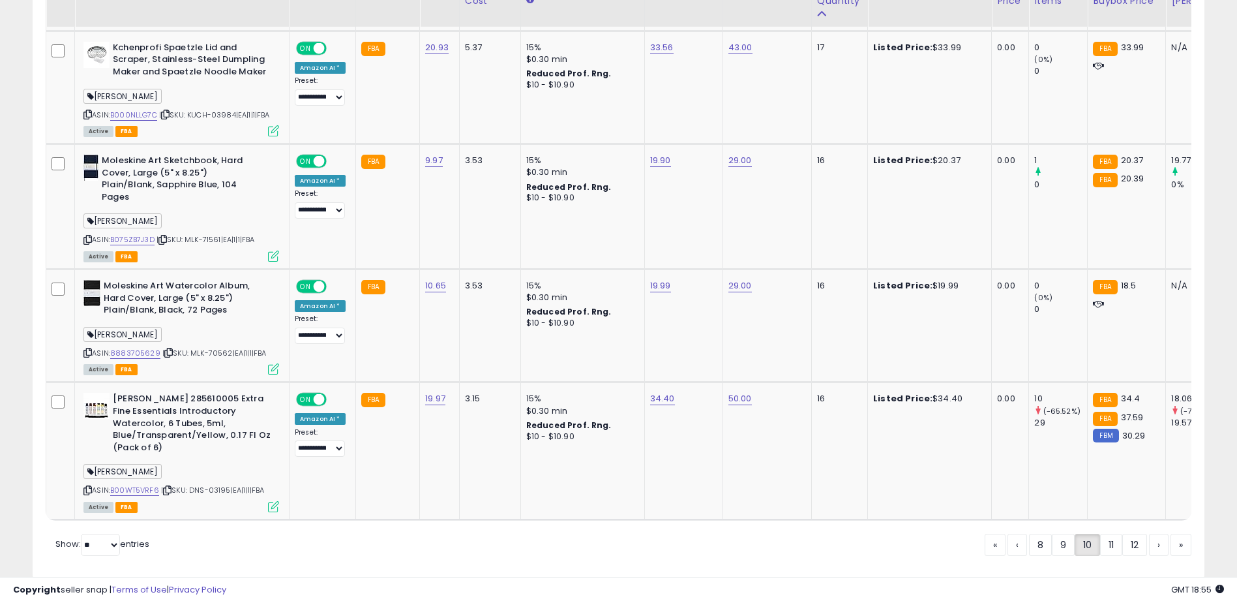
scroll to position [3022, 0]
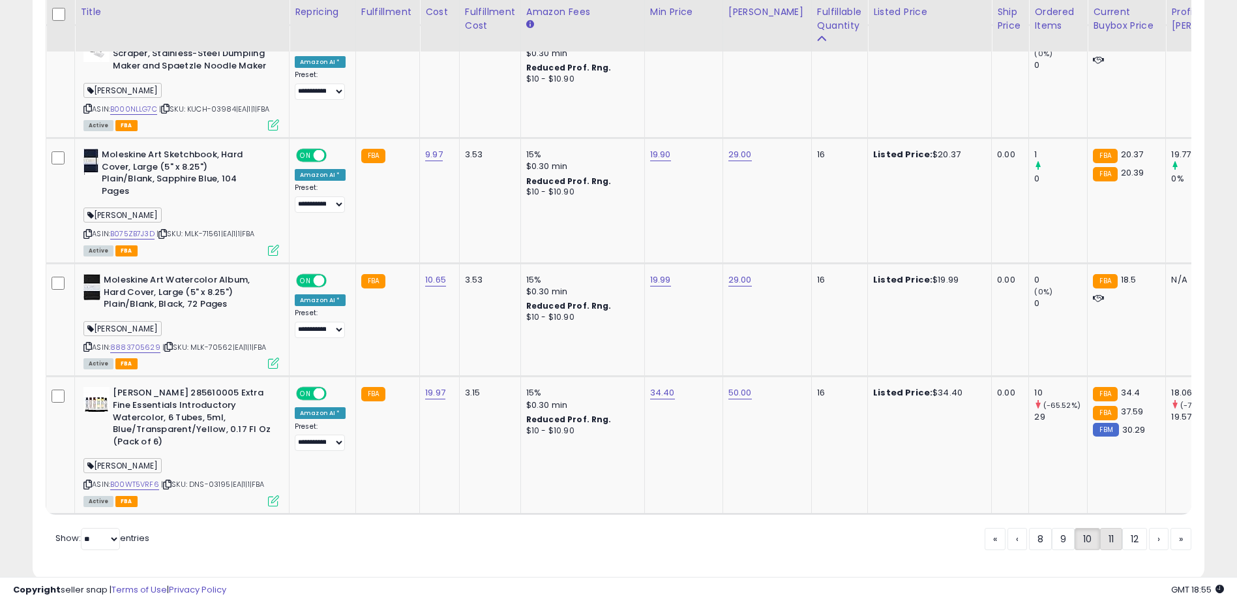
click at [1113, 528] on link "11" at bounding box center [1111, 539] width 22 height 22
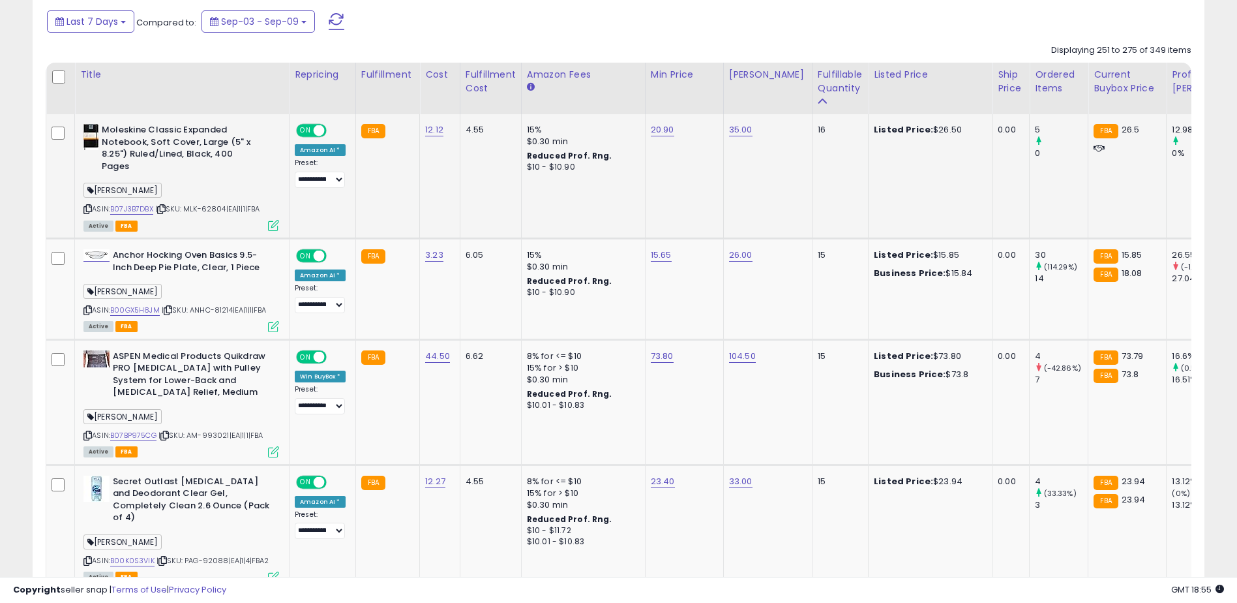
scroll to position [630, 0]
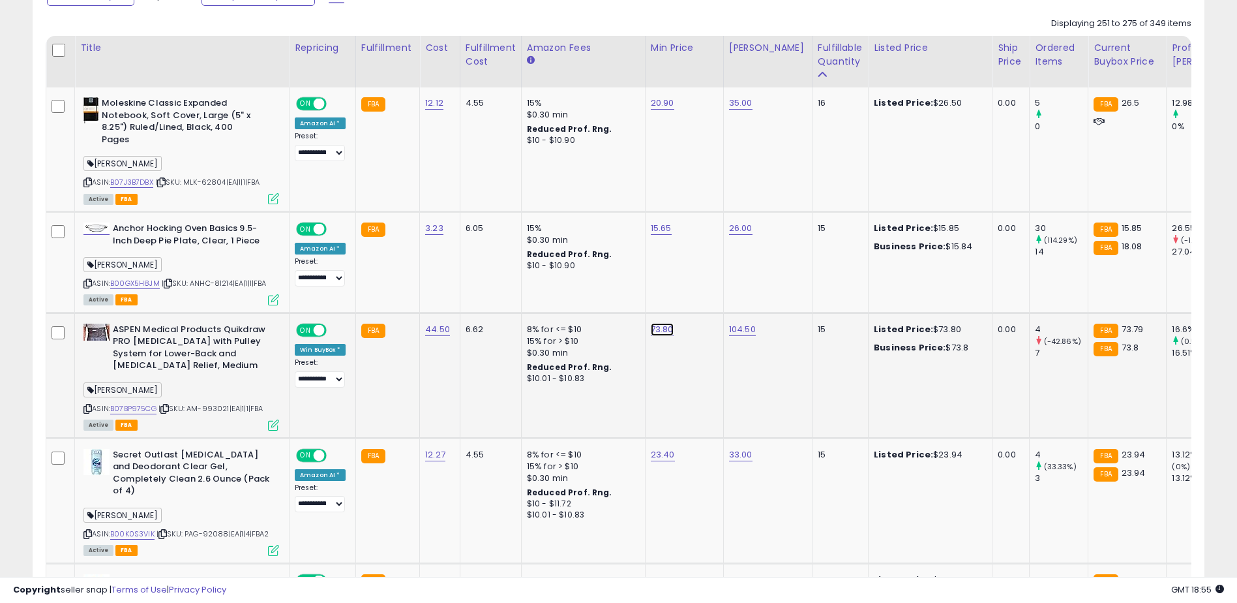
click at [652, 331] on link "73.80" at bounding box center [662, 329] width 23 height 13
click at [585, 297] on input "*****" at bounding box center [622, 297] width 116 height 22
type input "******"
click button "submit" at bounding box center [696, 296] width 22 height 20
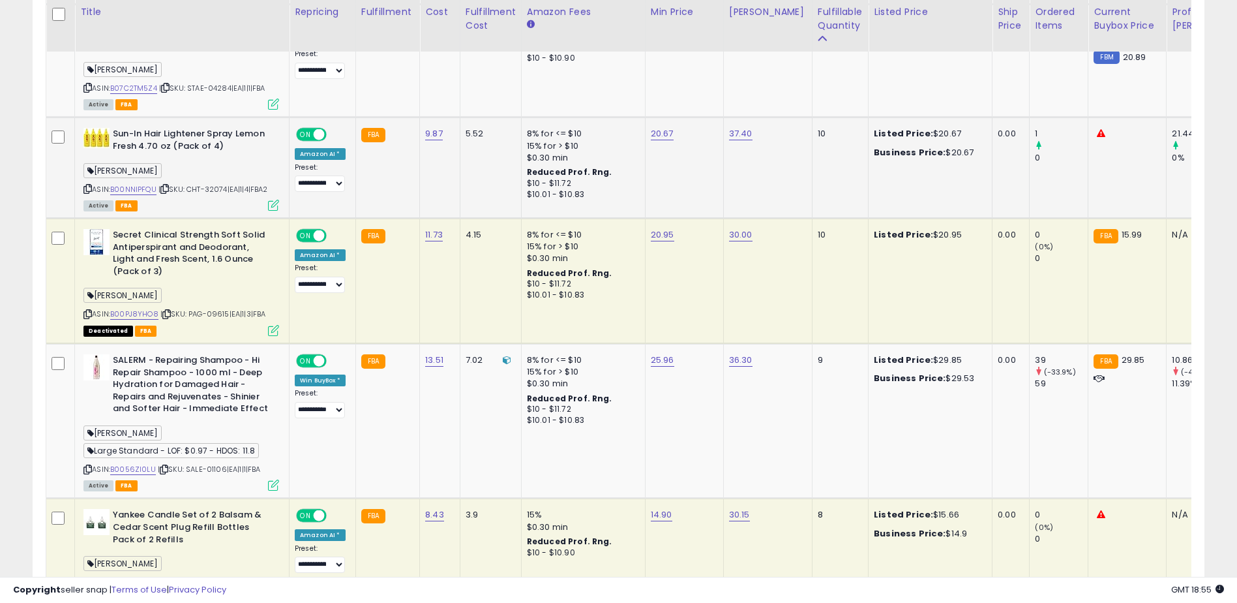
scroll to position [3181, 0]
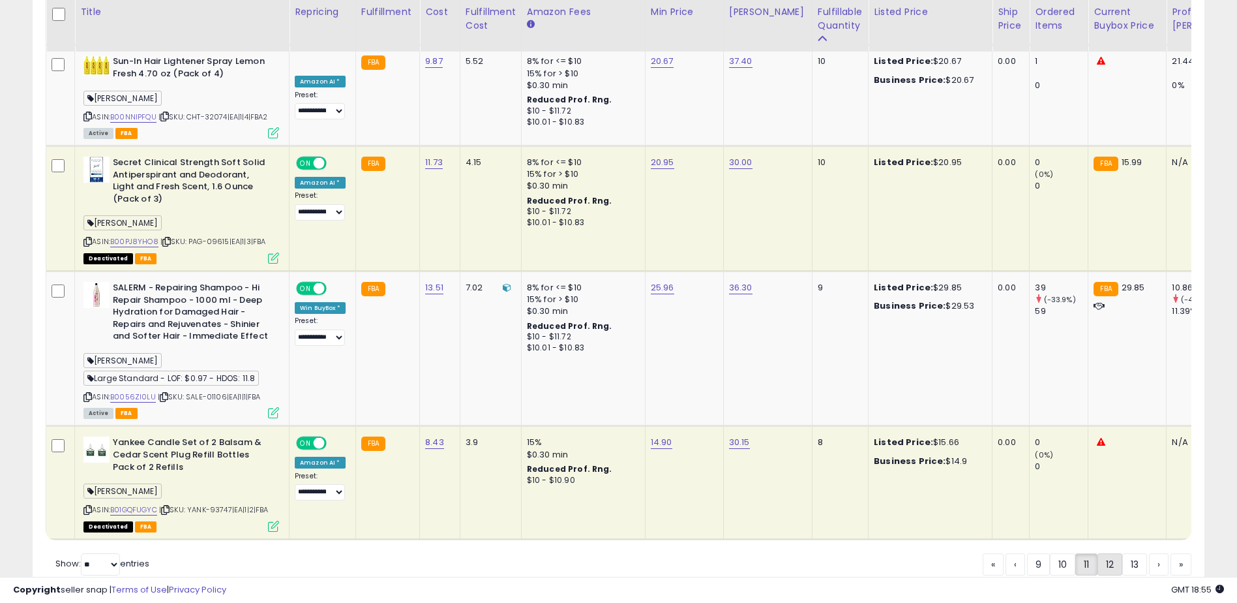
click at [1102, 553] on link "12" at bounding box center [1110, 564] width 25 height 22
